Goal: Transaction & Acquisition: Purchase product/service

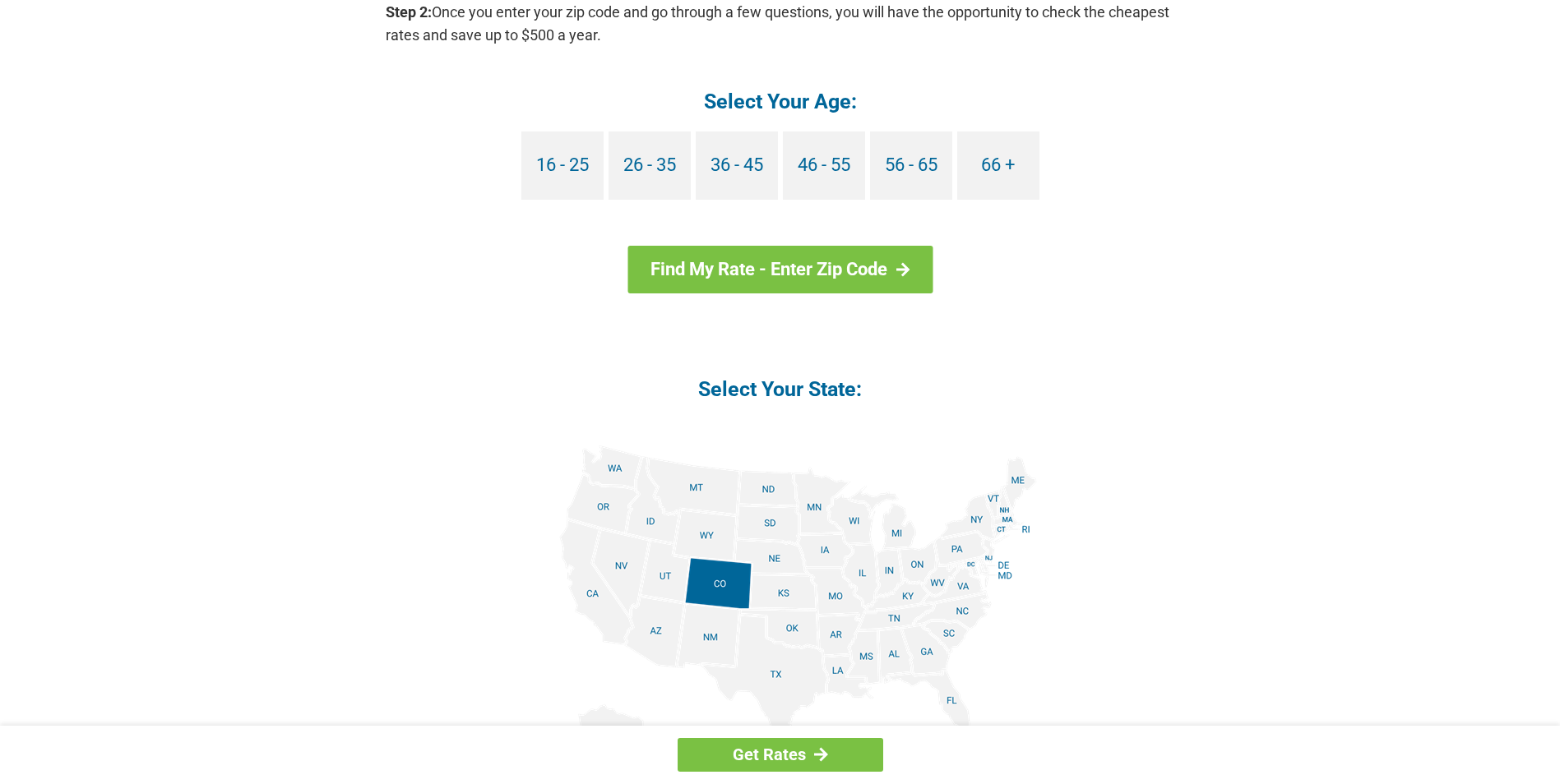
scroll to position [1649, 0]
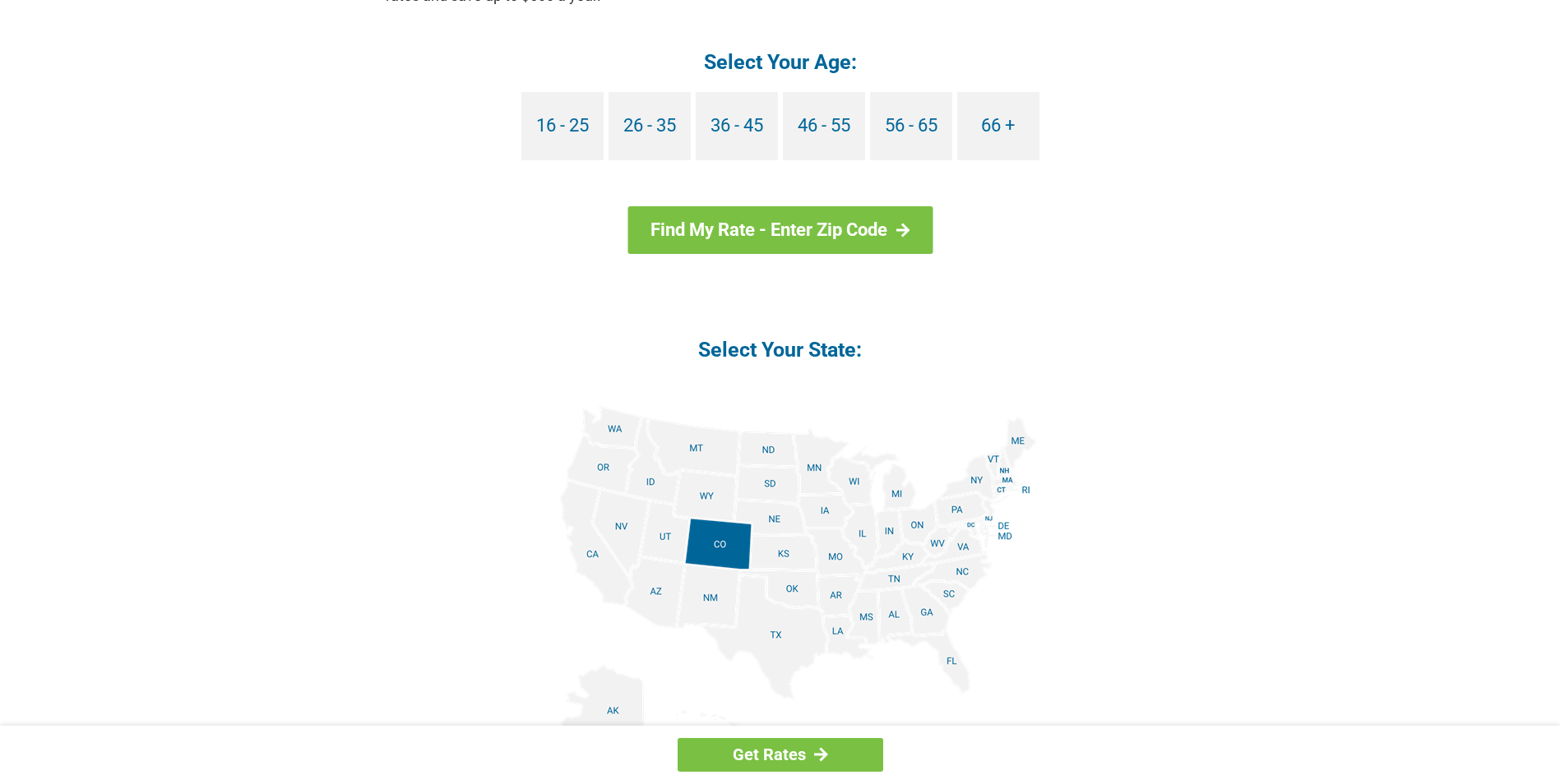
click at [654, 584] on img at bounding box center [781, 591] width 513 height 371
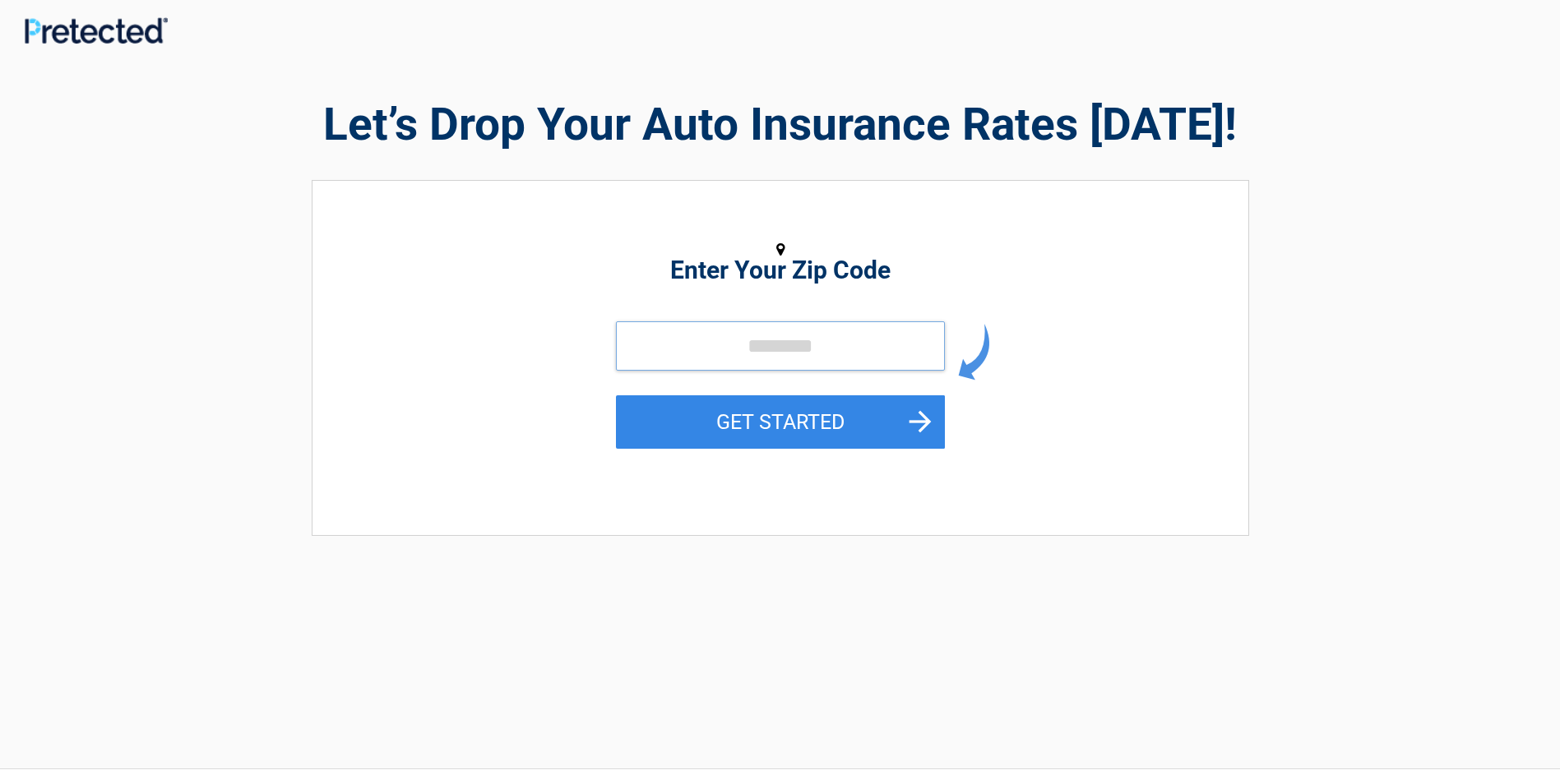
click at [717, 350] on input "tel" at bounding box center [780, 347] width 329 height 50
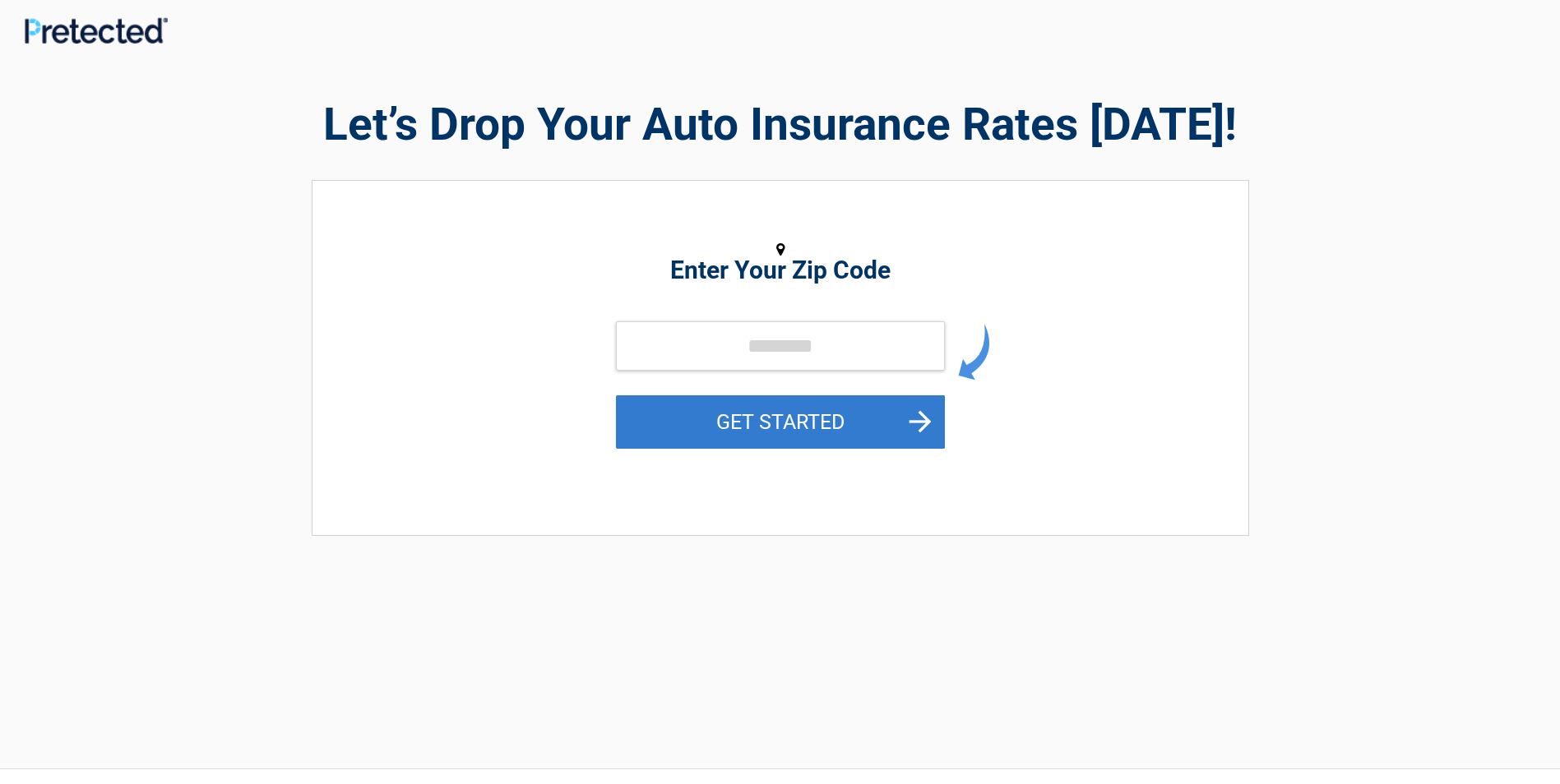
click at [921, 416] on button "GET STARTED" at bounding box center [780, 422] width 329 height 53
type input "*****"
click at [777, 417] on button "GET STARTED" at bounding box center [780, 422] width 329 height 53
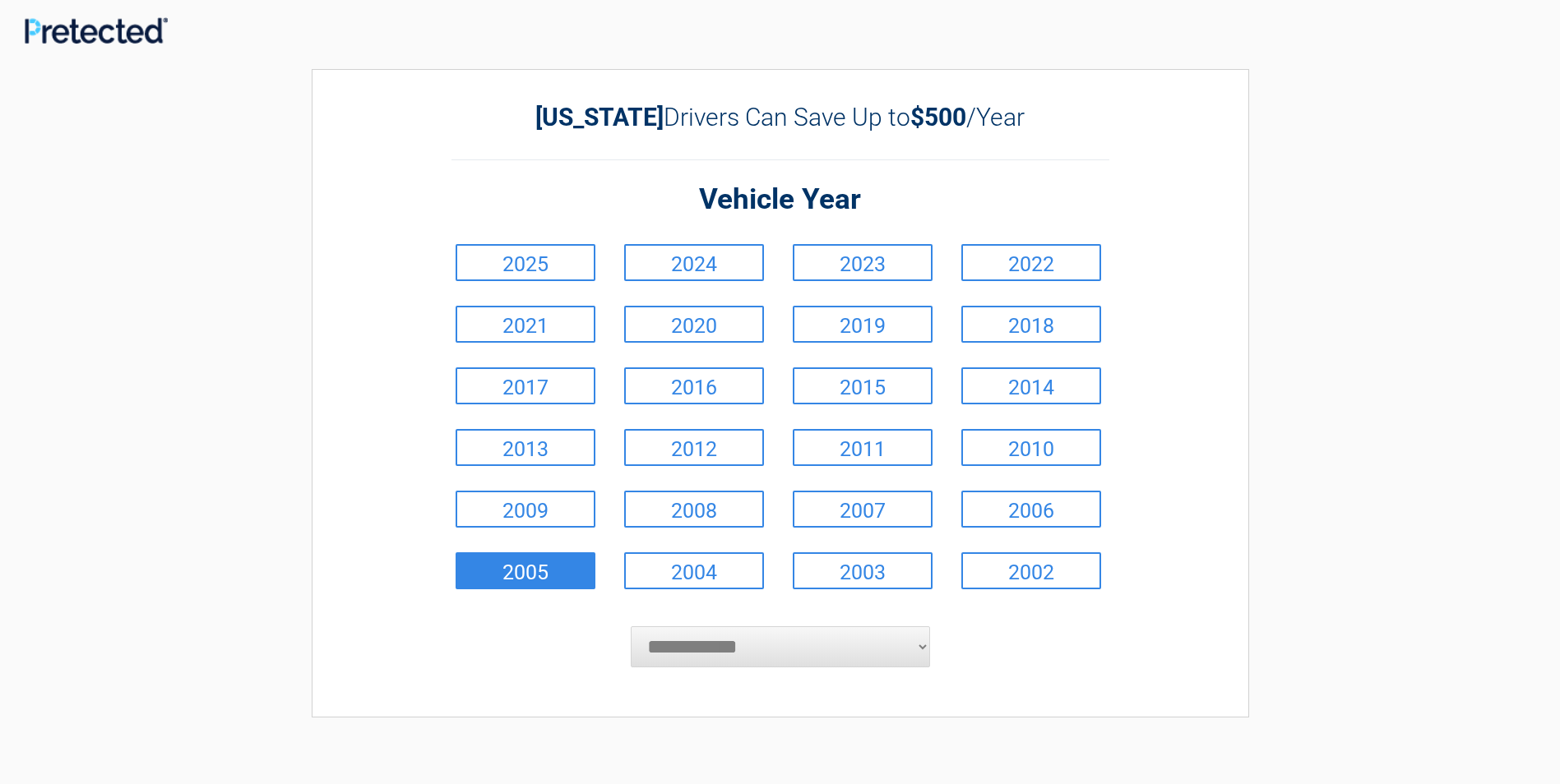
click at [526, 571] on link "2005" at bounding box center [525, 570] width 140 height 37
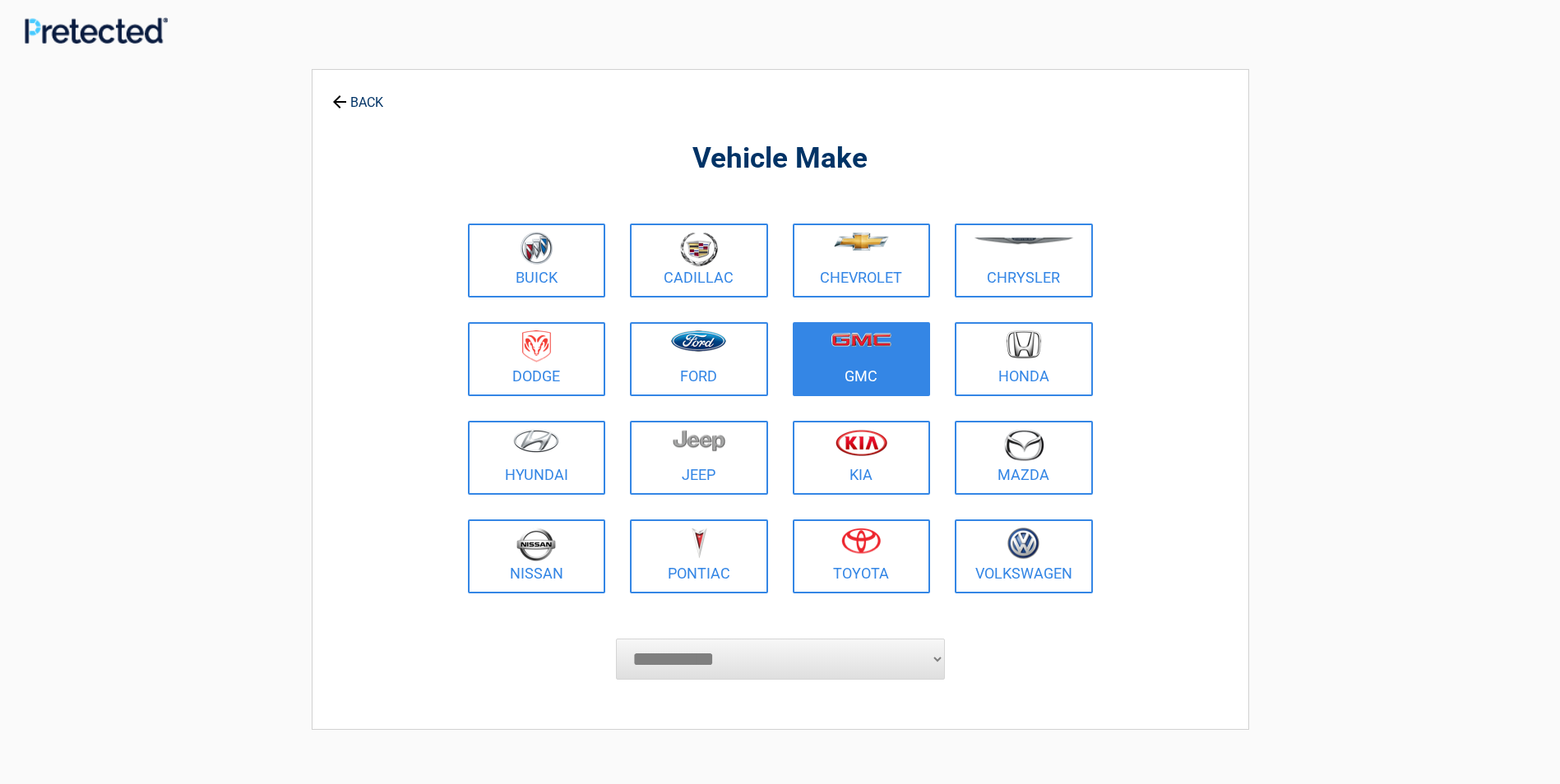
drag, startPoint x: 1011, startPoint y: 362, endPoint x: 946, endPoint y: 382, distance: 68.0
click at [1005, 365] on figure at bounding box center [1024, 348] width 118 height 37
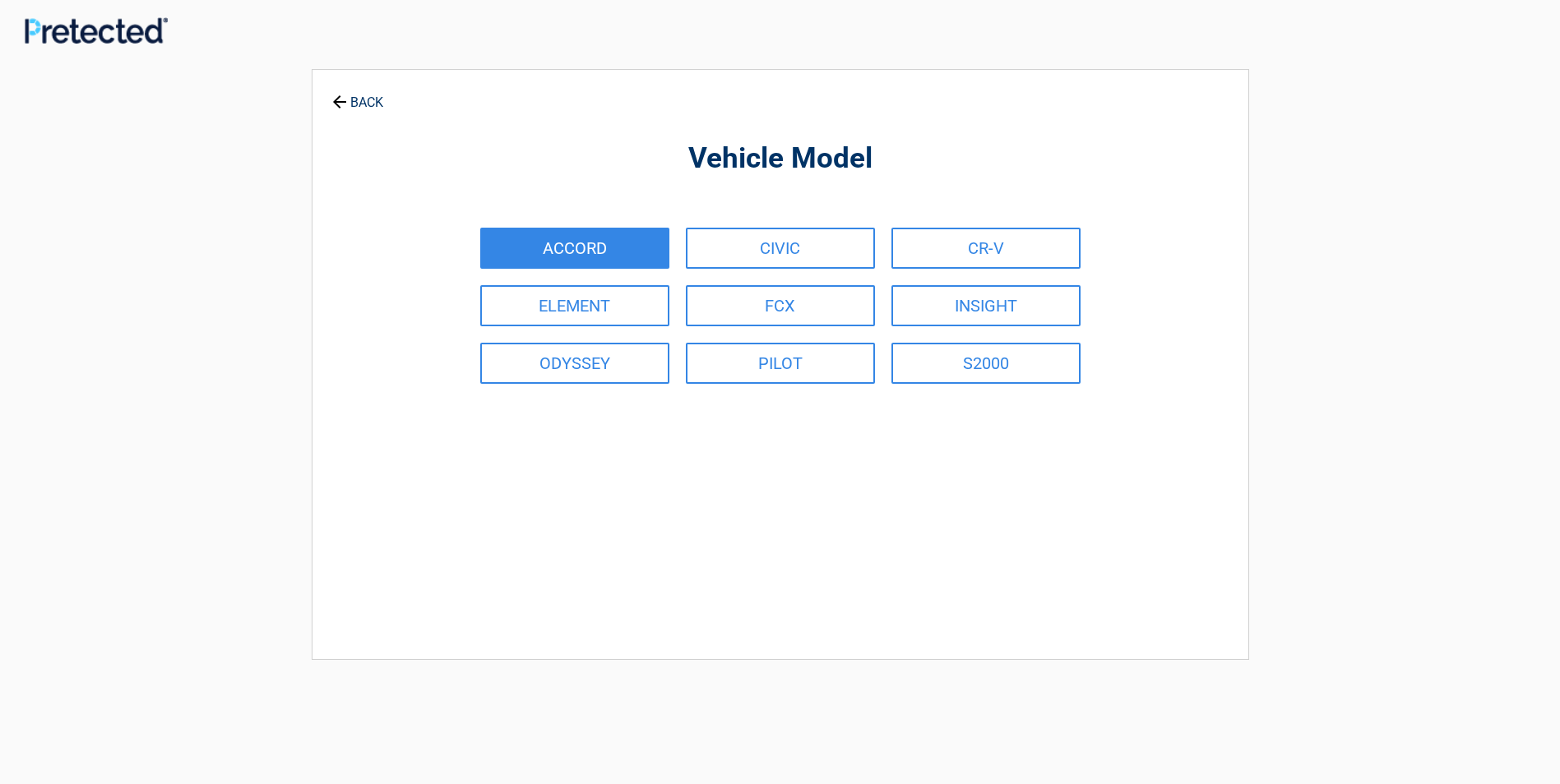
click at [571, 240] on link "ACCORD" at bounding box center [575, 248] width 189 height 41
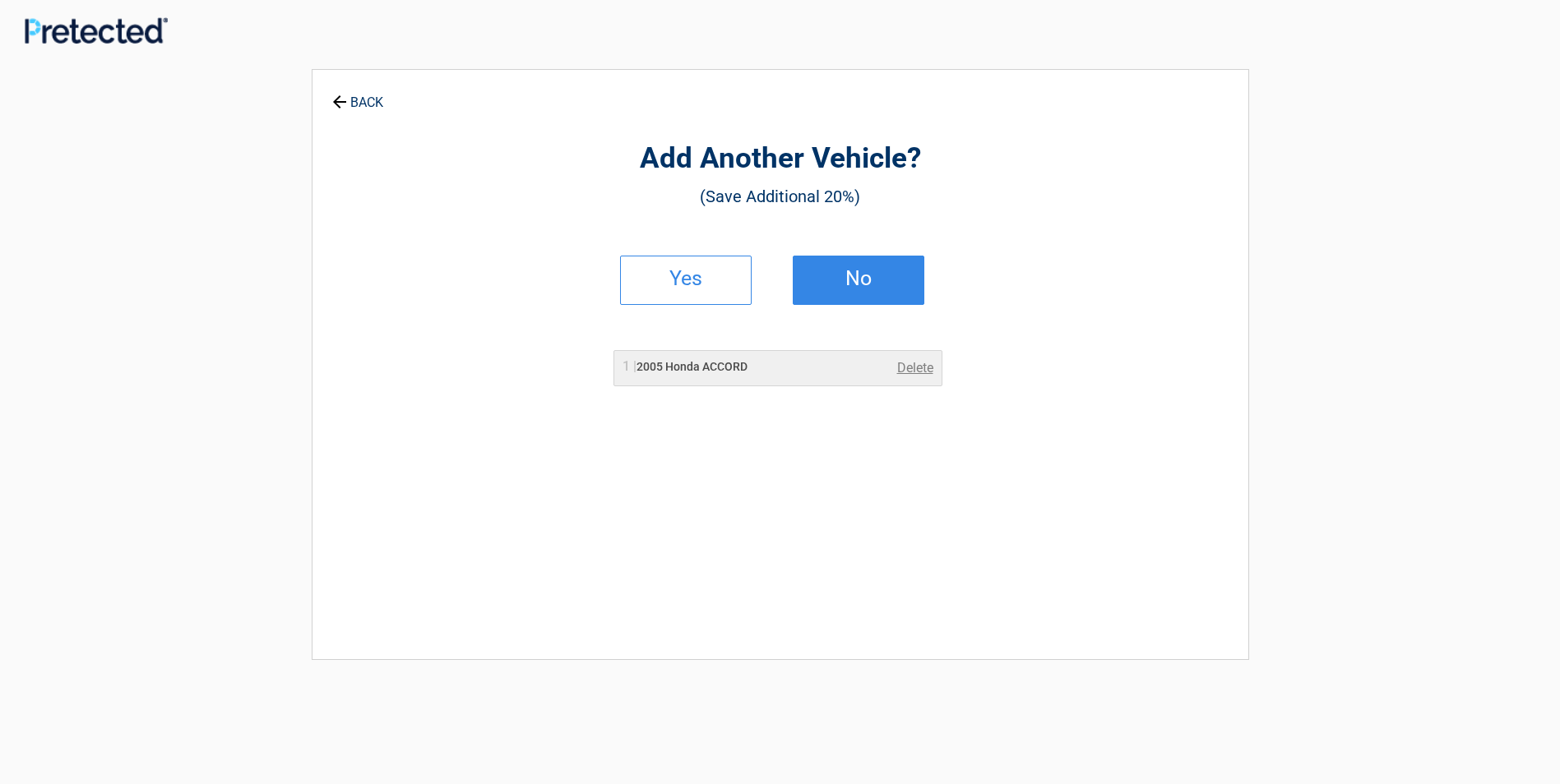
click at [833, 274] on h2 "No" at bounding box center [858, 278] width 97 height 11
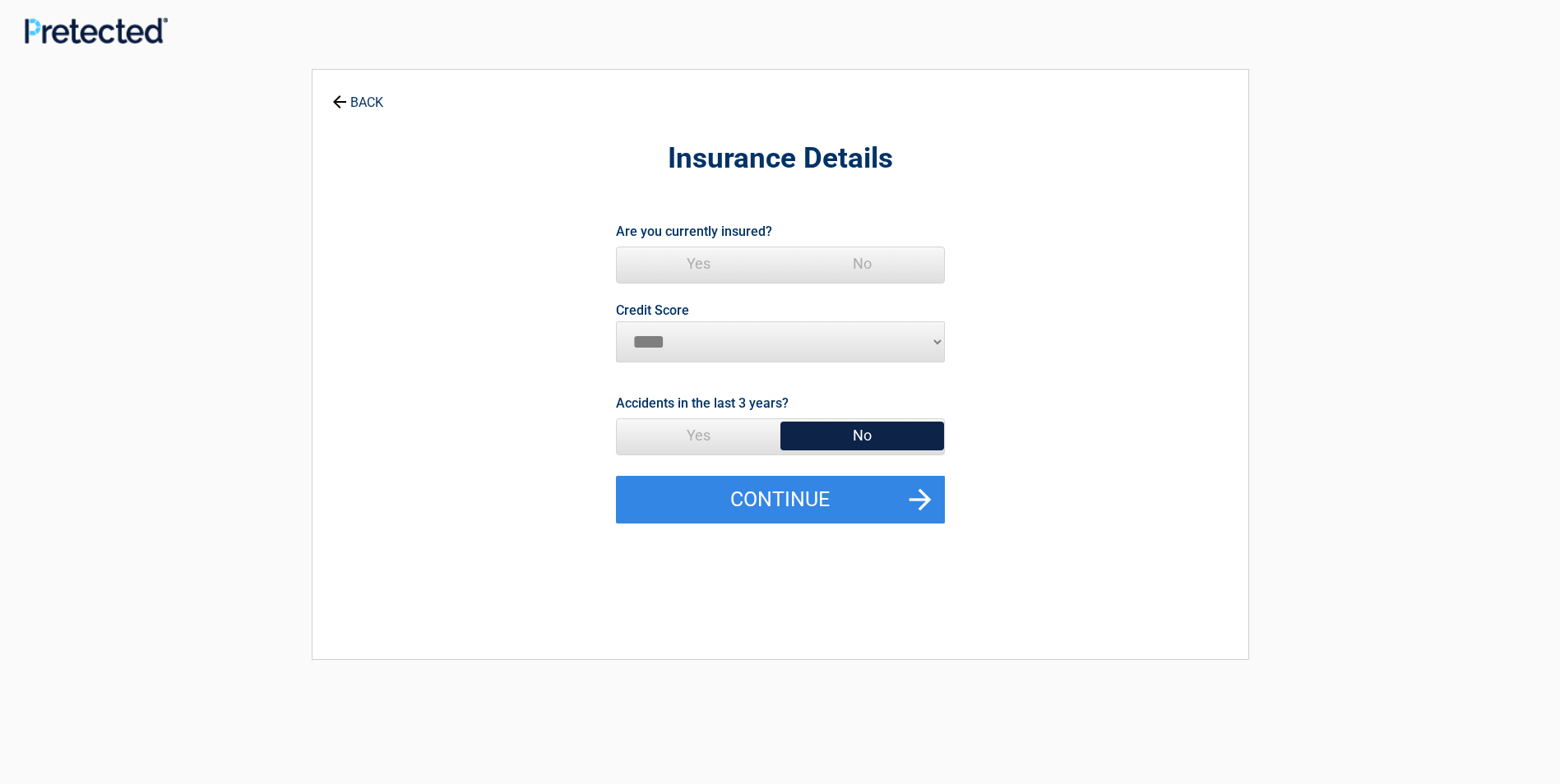
click at [694, 253] on span "Yes" at bounding box center [698, 263] width 164 height 33
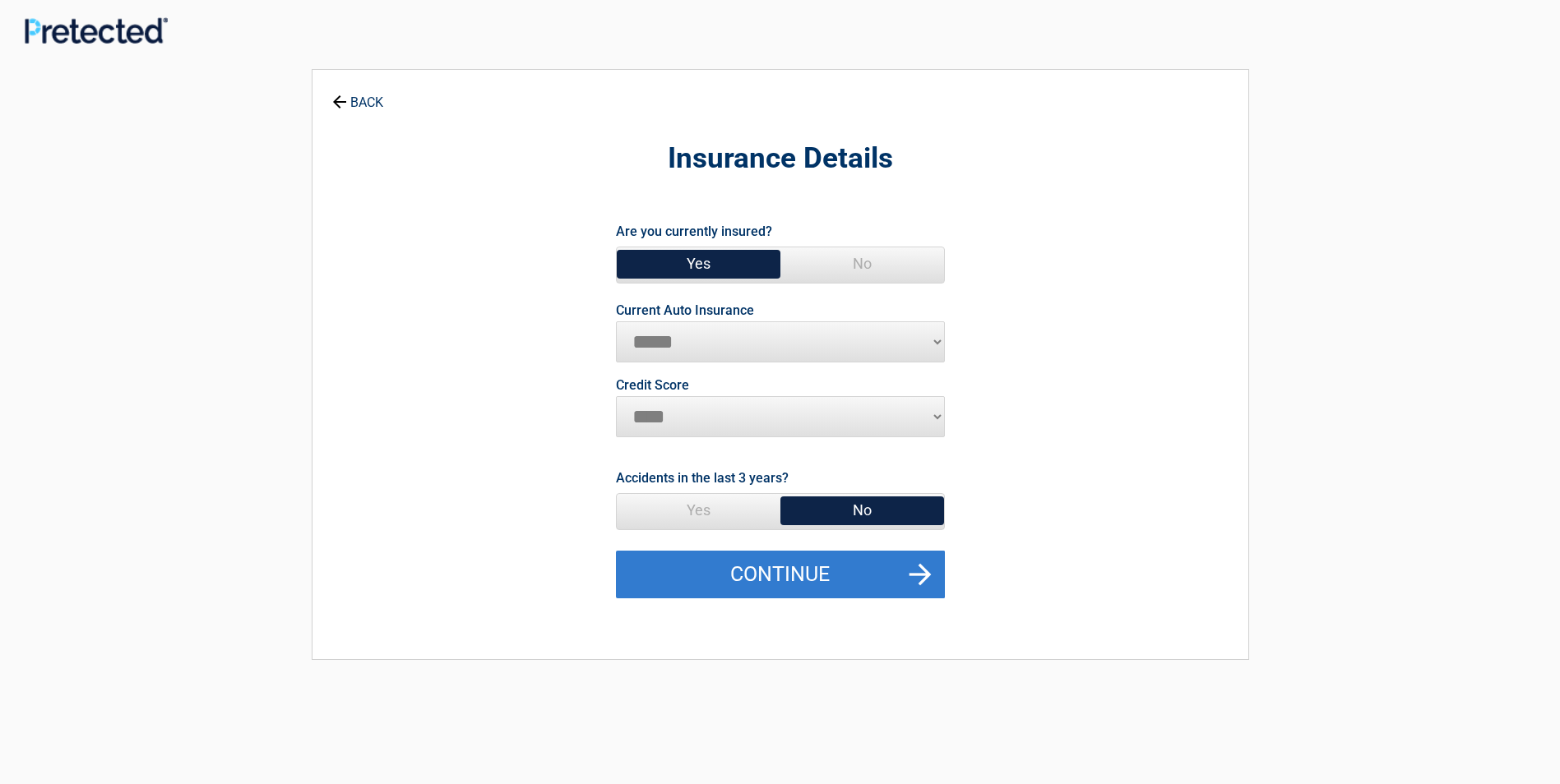
click at [781, 564] on button "Continue" at bounding box center [780, 575] width 329 height 48
